Goal: Register for event/course

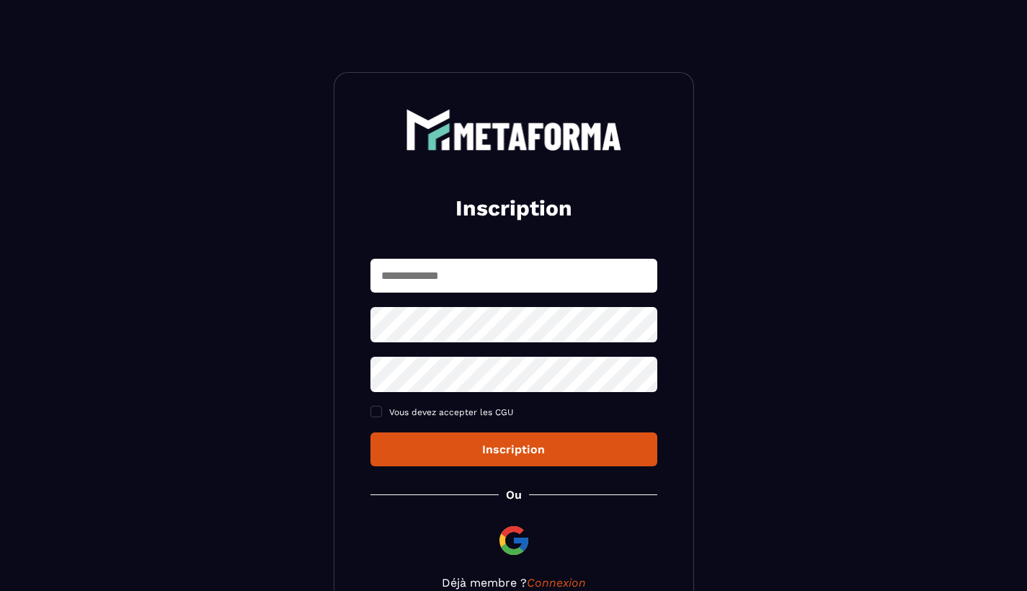
click at [434, 278] on input "text" at bounding box center [513, 276] width 287 height 34
type input "**********"
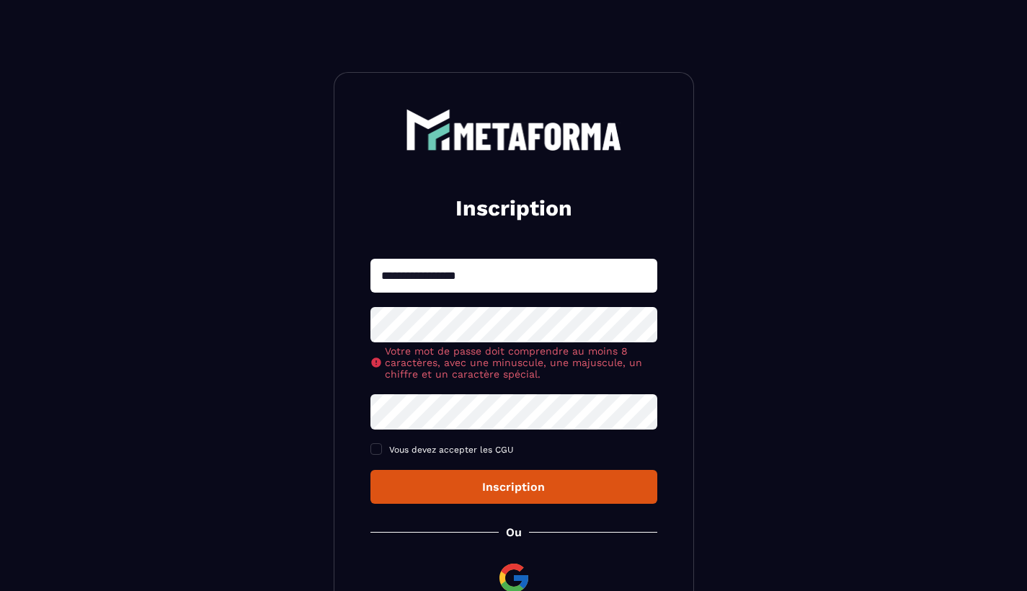
click at [475, 583] on div "**********" at bounding box center [514, 368] width 360 height 592
click at [485, 502] on div "**********" at bounding box center [514, 368] width 360 height 592
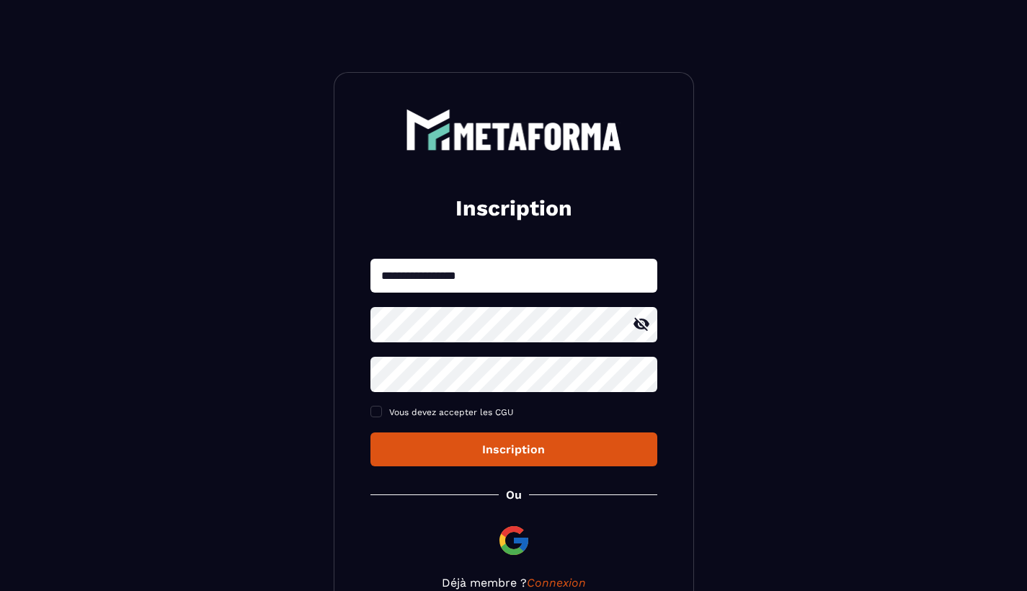
click at [641, 331] on icon at bounding box center [641, 324] width 16 height 13
click at [554, 300] on div "**********" at bounding box center [513, 363] width 287 height 208
click at [293, 321] on section "**********" at bounding box center [513, 349] width 1027 height 698
click at [490, 449] on div "Inscription" at bounding box center [514, 449] width 264 height 14
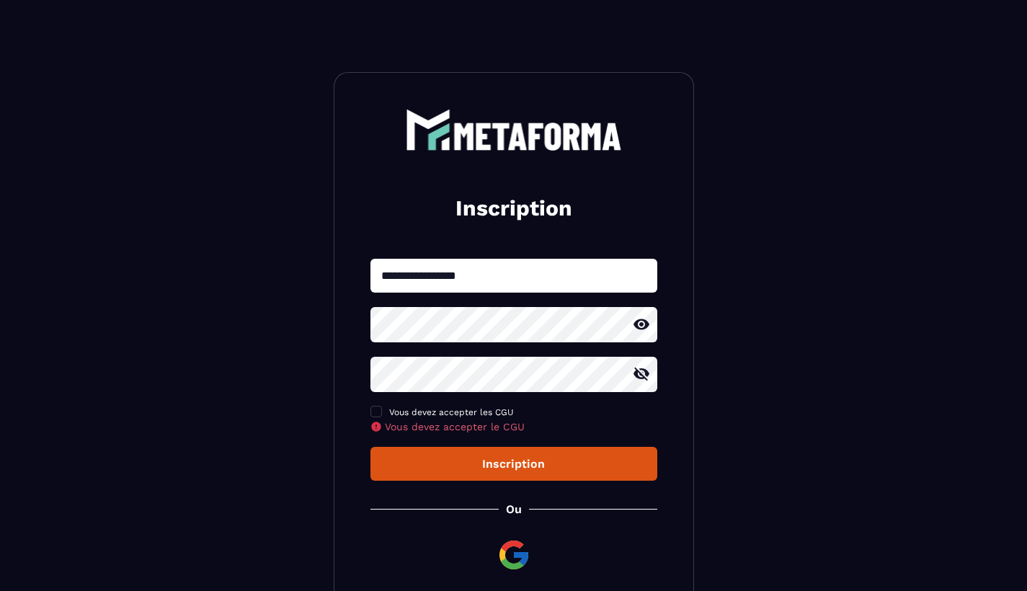
click at [372, 422] on icon at bounding box center [376, 427] width 12 height 12
click at [372, 417] on span at bounding box center [376, 412] width 12 height 12
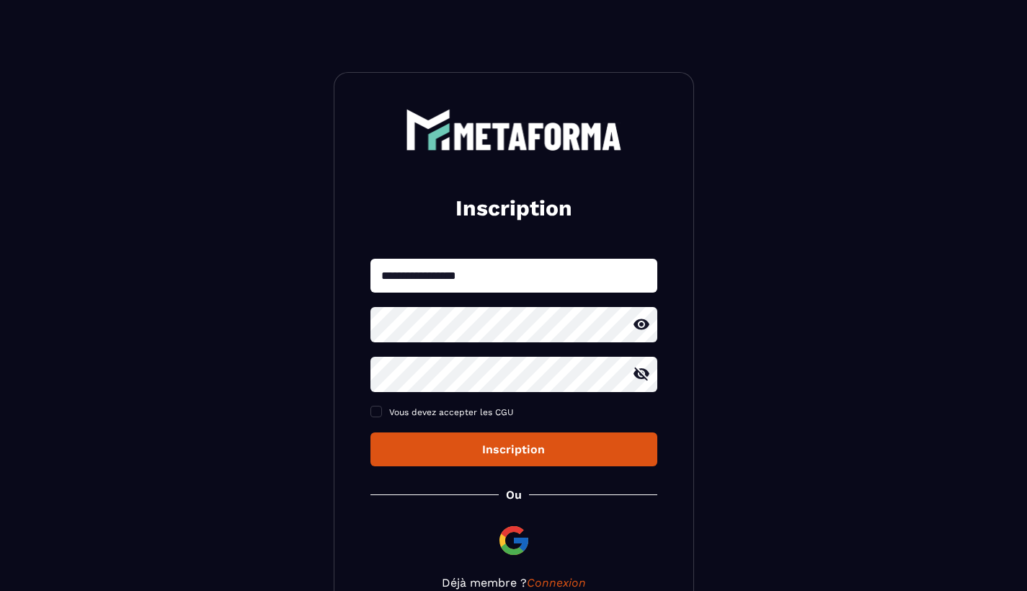
click at [450, 473] on div "**********" at bounding box center [514, 349] width 360 height 554
click at [455, 464] on button "Inscription" at bounding box center [513, 449] width 287 height 34
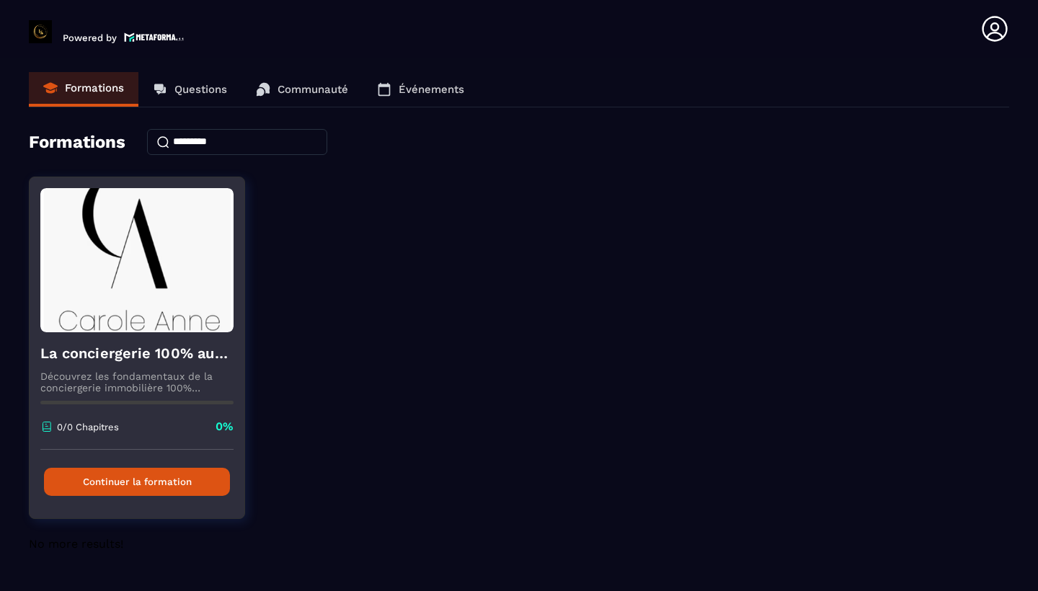
click at [143, 490] on button "Continuer la formation" at bounding box center [137, 482] width 186 height 28
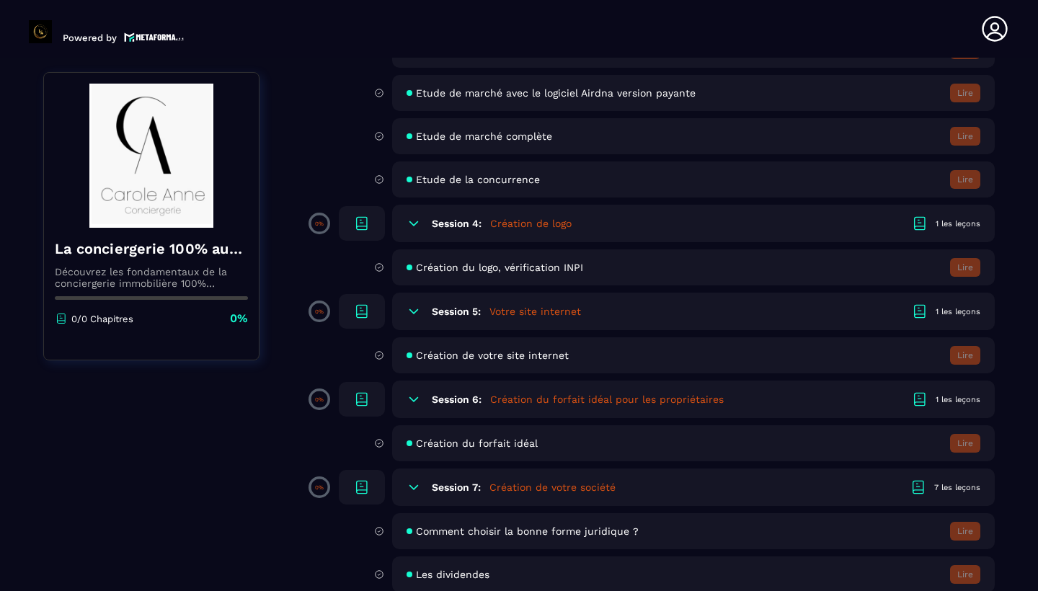
scroll to position [559, 0]
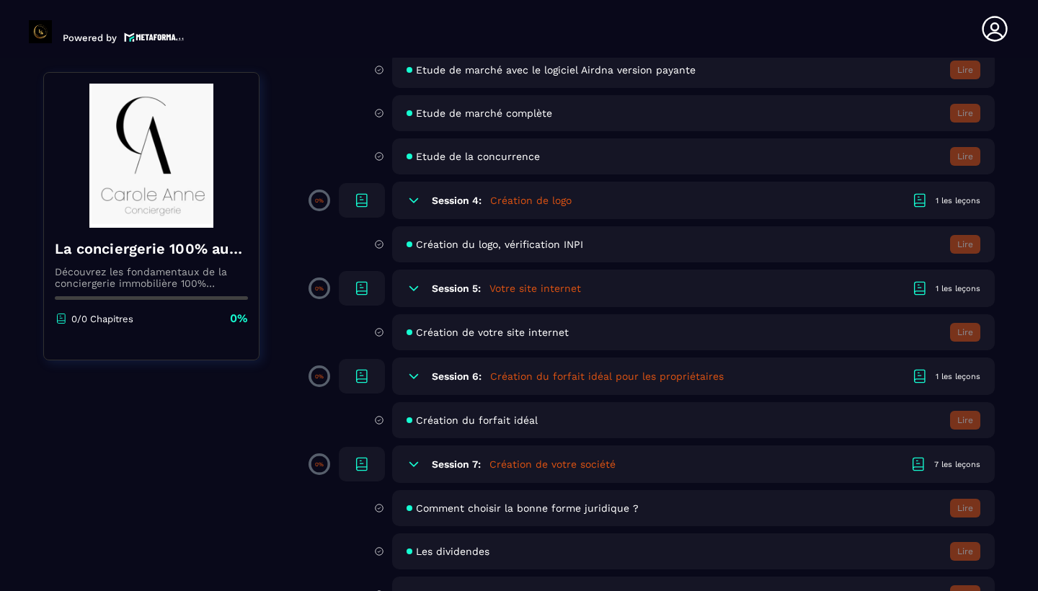
click at [539, 333] on span "Création de votre site internet" at bounding box center [492, 332] width 153 height 12
click at [494, 425] on span "Création du forfait idéal" at bounding box center [477, 420] width 122 height 12
click at [447, 383] on div "Session 6: Création du forfait idéal pour les propriétaires 1 les leçons" at bounding box center [693, 375] width 602 height 37
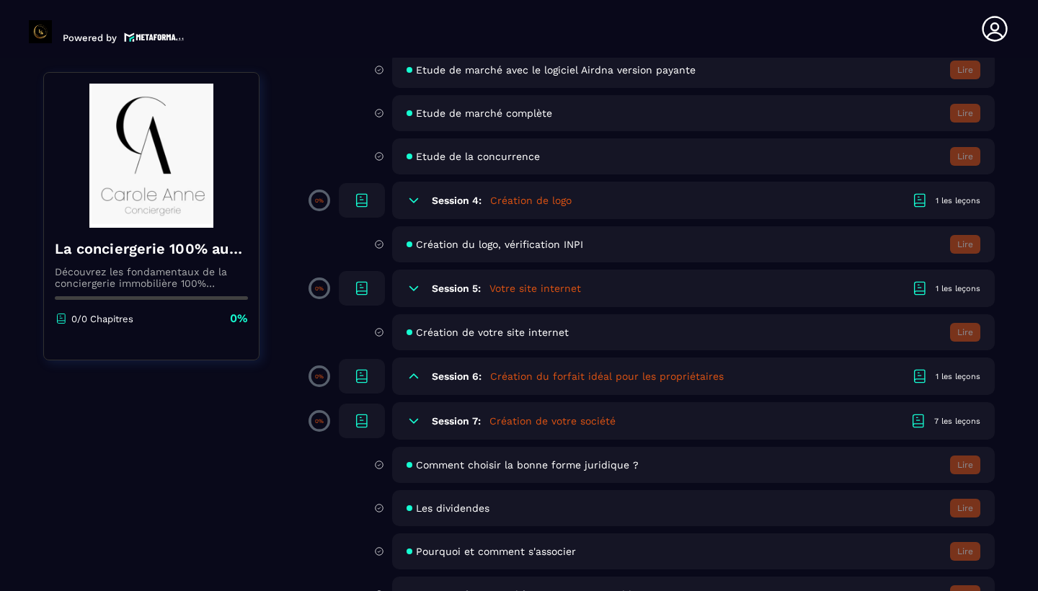
click at [447, 383] on div "Session 6: Création du forfait idéal pour les propriétaires 1 les leçons" at bounding box center [693, 375] width 602 height 37
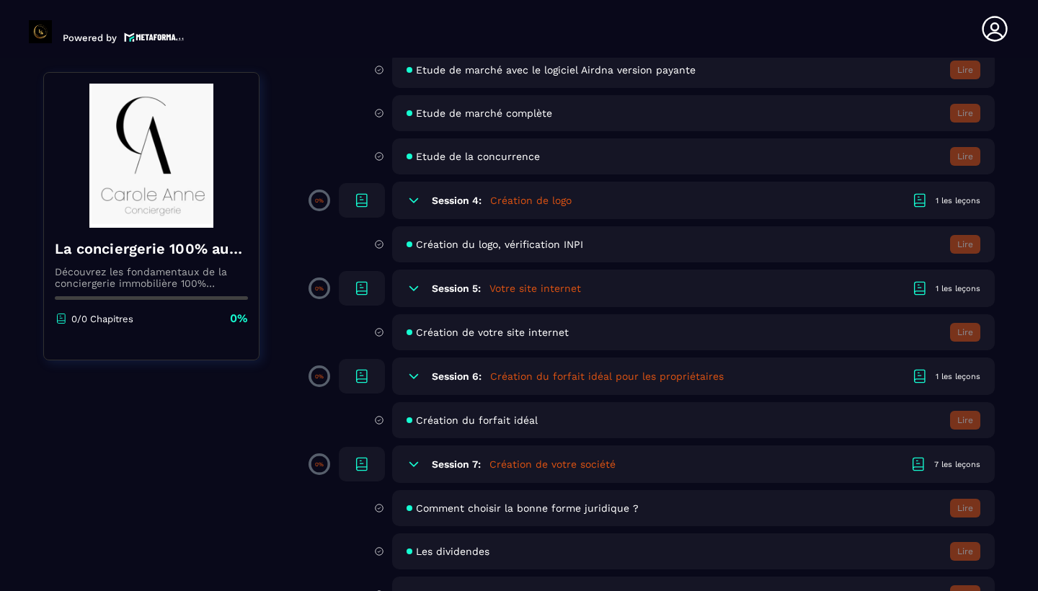
click at [500, 420] on span "Création du forfait idéal" at bounding box center [477, 420] width 122 height 12
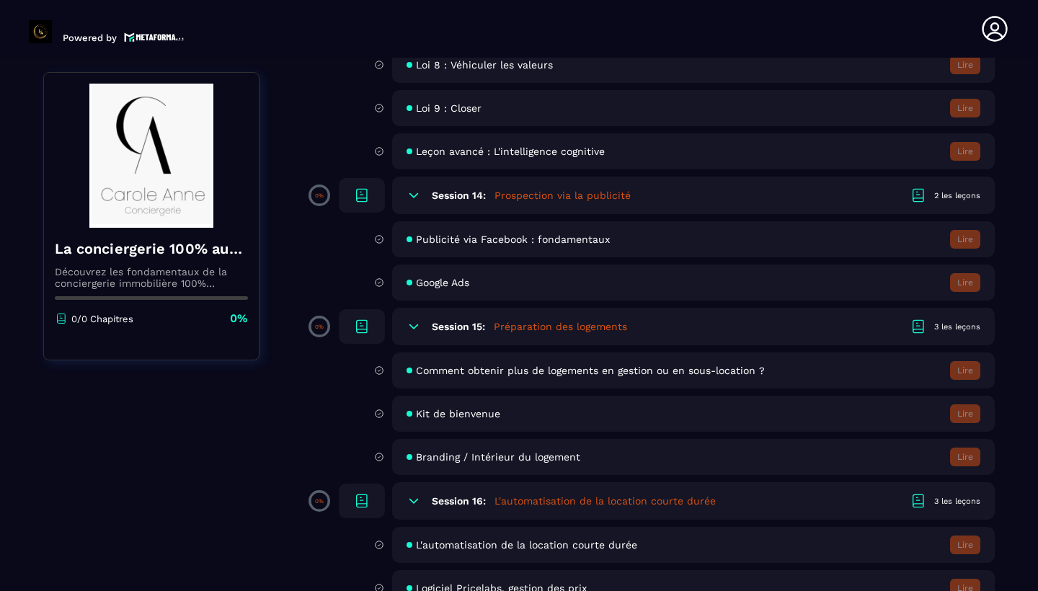
scroll to position [2352, 0]
click at [537, 374] on span "Comment obtenir plus de logements en gestion ou en sous-location ?" at bounding box center [590, 370] width 349 height 12
click at [499, 410] on div "Kit de bienvenue Lire" at bounding box center [693, 413] width 602 height 36
click at [968, 427] on div "Kit de bienvenue Lire" at bounding box center [693, 413] width 602 height 36
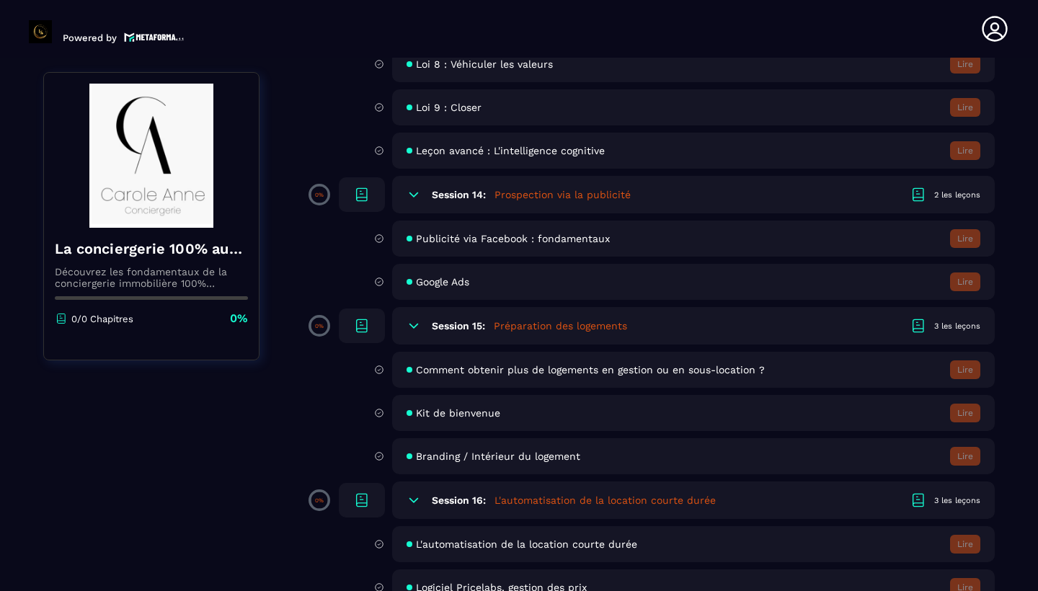
click at [961, 324] on div "3 les leçons" at bounding box center [957, 326] width 46 height 11
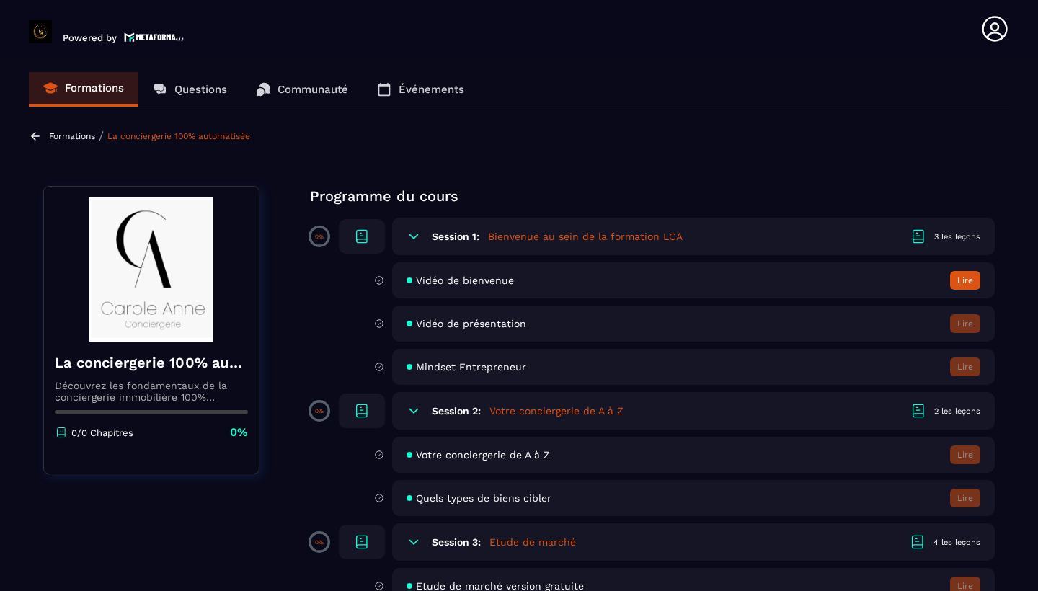
scroll to position [0, 0]
click at [638, 280] on div "Vidéo de bienvenue Lire" at bounding box center [693, 280] width 602 height 36
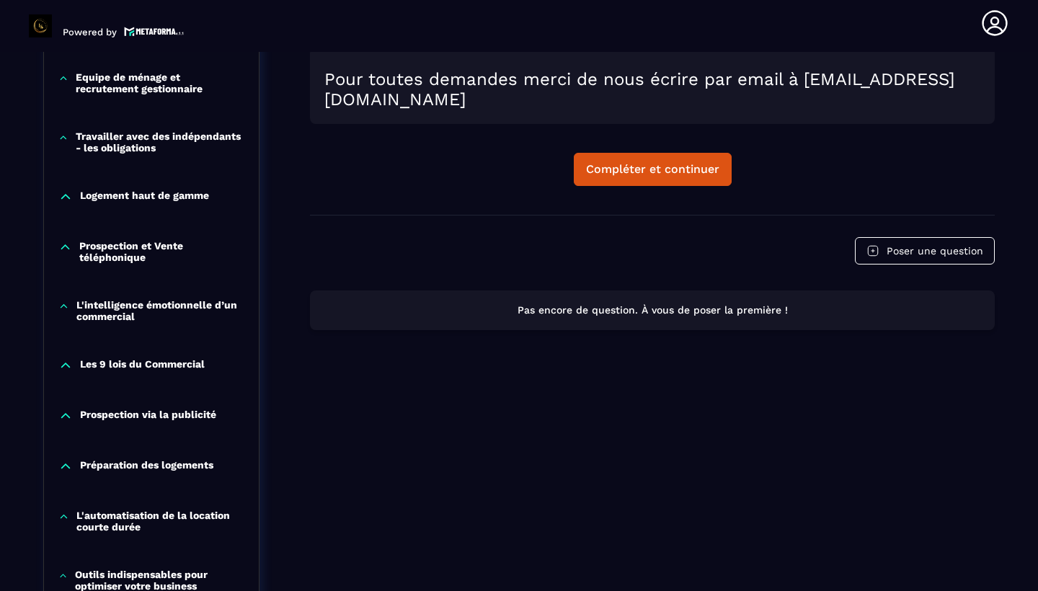
scroll to position [861, 0]
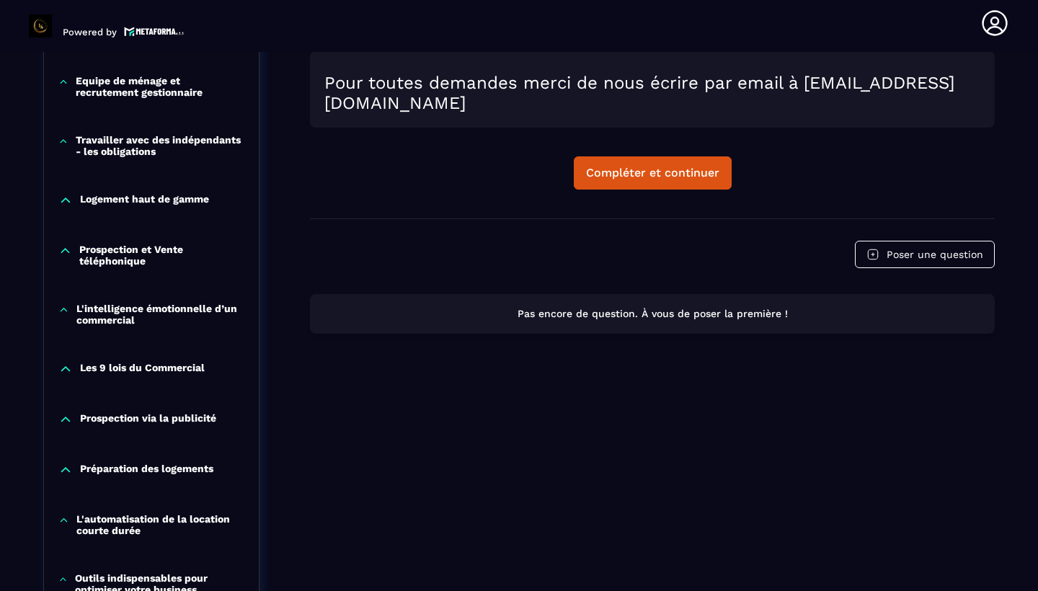
click at [171, 530] on p "L'automatisation de la location courte durée" at bounding box center [160, 524] width 168 height 23
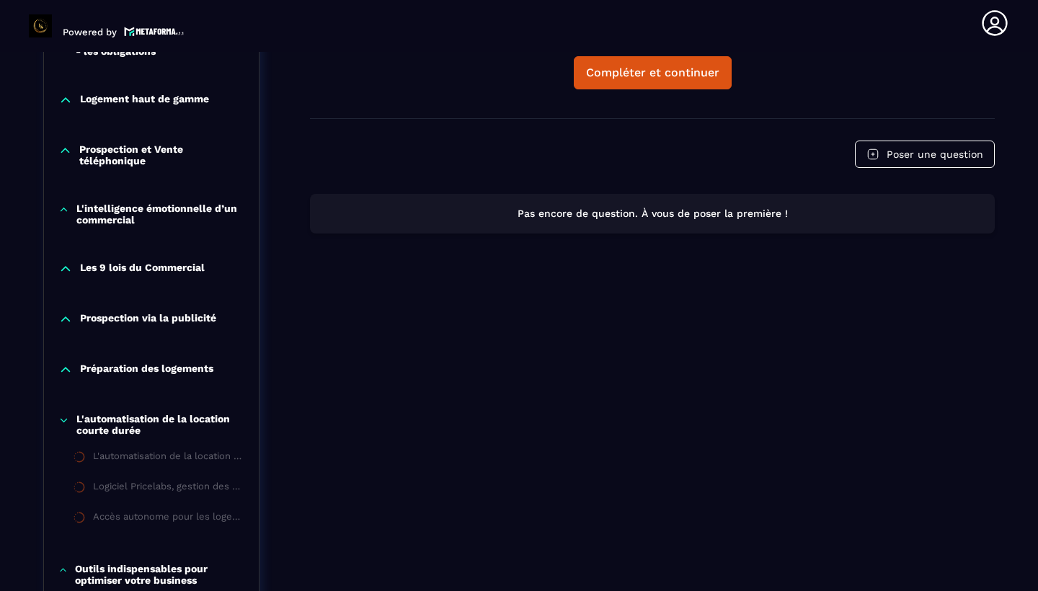
scroll to position [963, 0]
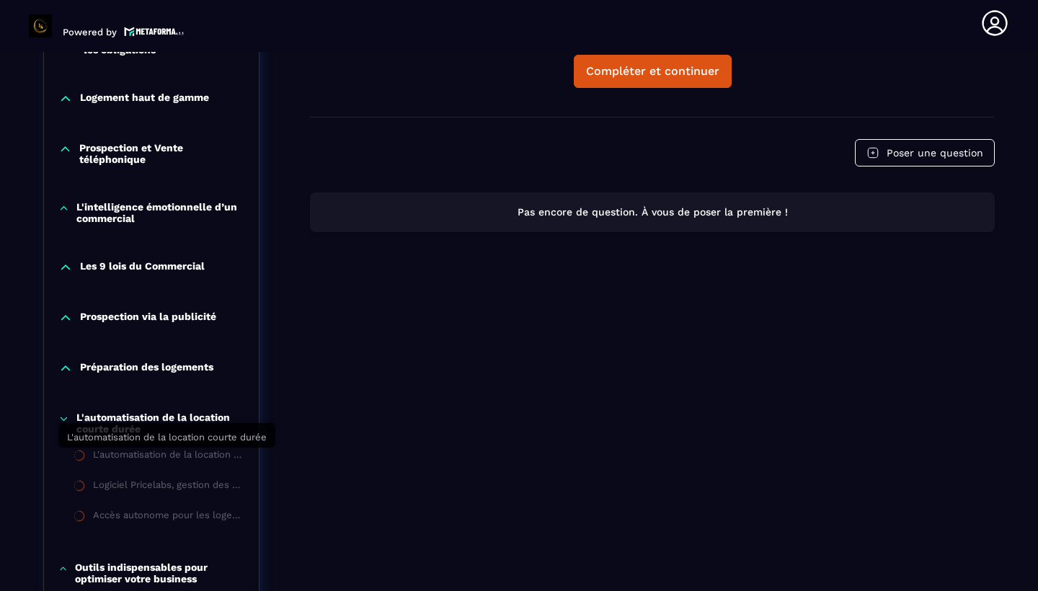
click at [173, 450] on div "L'automatisation de la location courte durée" at bounding box center [168, 457] width 151 height 16
click at [177, 461] on div "L'automatisation de la location courte durée" at bounding box center [168, 457] width 151 height 16
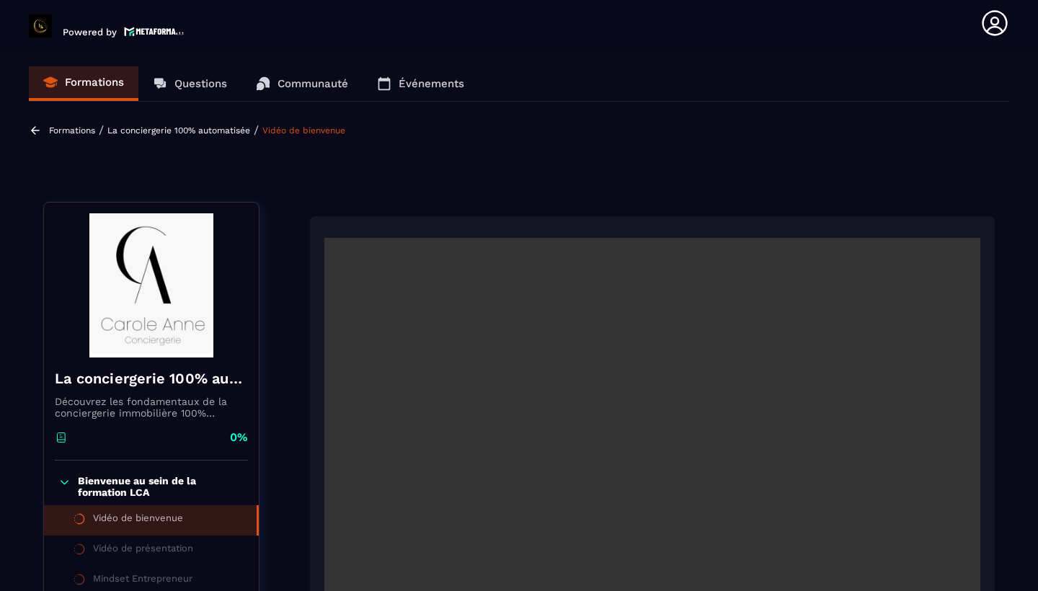
scroll to position [0, 0]
